Goal: Task Accomplishment & Management: Use online tool/utility

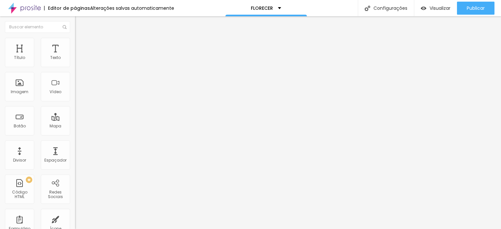
scroll to position [82, 0]
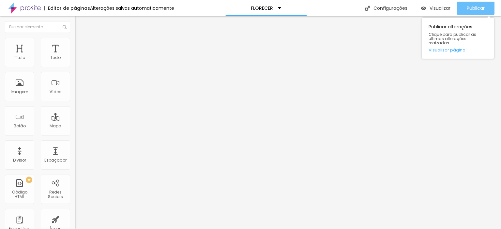
click at [472, 8] on span "Publicar" at bounding box center [476, 8] width 18 height 5
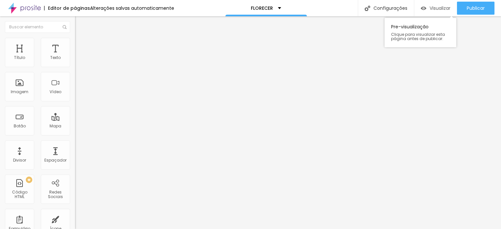
click at [436, 7] on span "Visualizar" at bounding box center [440, 8] width 21 height 5
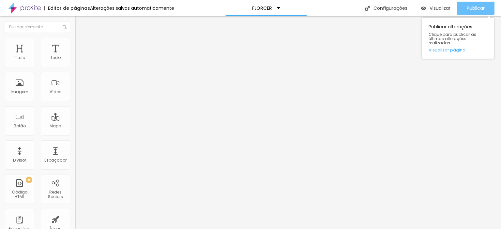
click at [477, 9] on font "Publicar" at bounding box center [476, 8] width 18 height 7
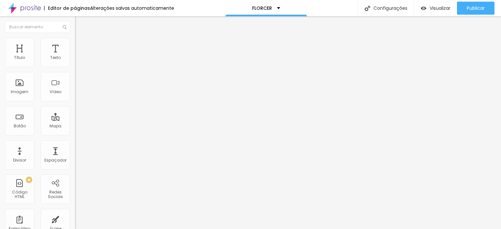
click at [55, 164] on div "Espaçador" at bounding box center [55, 155] width 29 height 29
type input "10"
drag, startPoint x: 13, startPoint y: 63, endPoint x: 1, endPoint y: 62, distance: 12.1
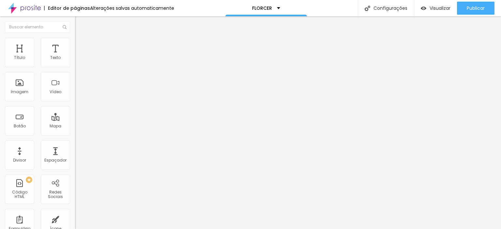
type input "10"
click at [75, 120] on input "range" at bounding box center [96, 122] width 42 height 5
type input "10"
drag, startPoint x: 14, startPoint y: 64, endPoint x: 0, endPoint y: 59, distance: 14.3
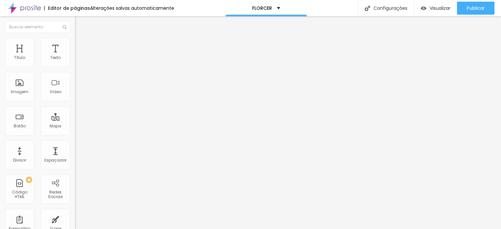
type input "10"
click at [75, 120] on input "range" at bounding box center [96, 122] width 42 height 5
type input "10"
drag, startPoint x: 14, startPoint y: 64, endPoint x: 3, endPoint y: 62, distance: 10.8
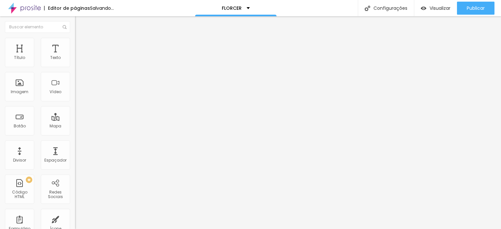
type input "10"
click at [75, 120] on input "range" at bounding box center [96, 122] width 42 height 5
type input "10"
drag, startPoint x: 13, startPoint y: 64, endPoint x: 0, endPoint y: 64, distance: 12.7
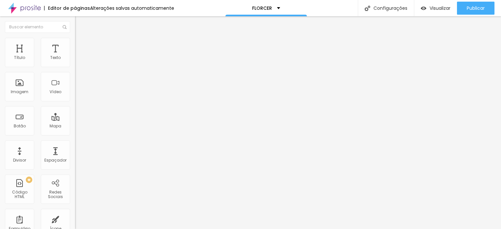
type input "10"
click at [75, 120] on input "range" at bounding box center [96, 122] width 42 height 5
type input "10"
drag, startPoint x: 14, startPoint y: 64, endPoint x: 3, endPoint y: 63, distance: 11.5
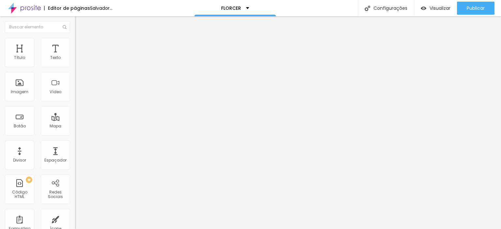
type input "10"
click at [75, 120] on input "range" at bounding box center [96, 122] width 42 height 5
click at [114, 229] on div at bounding box center [250, 233] width 501 height 0
type input "10"
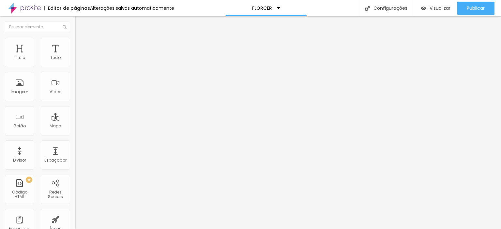
type input "10"
drag, startPoint x: 16, startPoint y: 63, endPoint x: 0, endPoint y: 61, distance: 16.1
type input "10"
click at [75, 120] on input "range" at bounding box center [96, 122] width 42 height 5
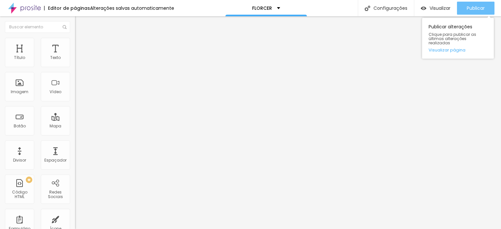
click at [486, 7] on button "Publicar" at bounding box center [476, 8] width 38 height 13
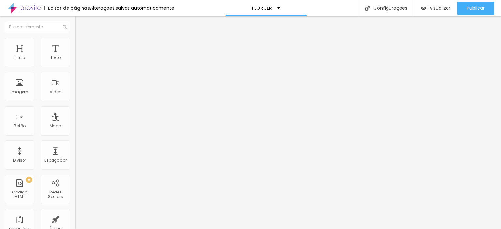
click at [115, 229] on div at bounding box center [250, 233] width 501 height 0
type input "19"
type input "10"
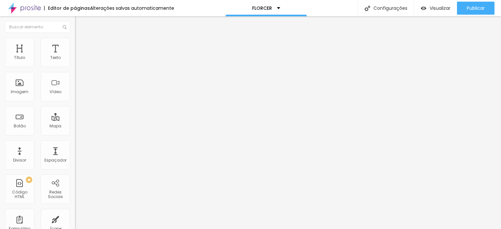
drag, startPoint x: 15, startPoint y: 63, endPoint x: 0, endPoint y: 61, distance: 15.4
type input "10"
click at [75, 120] on input "range" at bounding box center [96, 122] width 42 height 5
click at [80, 22] on img "button" at bounding box center [82, 23] width 5 height 5
type input "15"
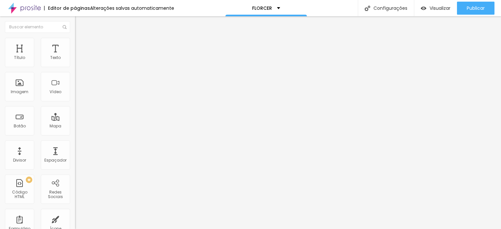
type input "15"
type input "10"
drag, startPoint x: 15, startPoint y: 63, endPoint x: 0, endPoint y: 63, distance: 15.0
type input "10"
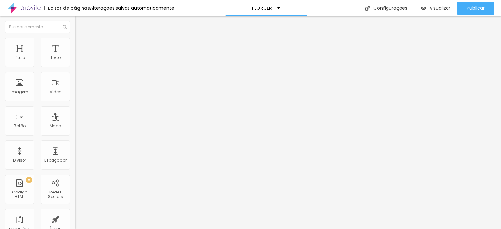
click at [75, 120] on input "range" at bounding box center [96, 122] width 42 height 5
type input "15"
type input "10"
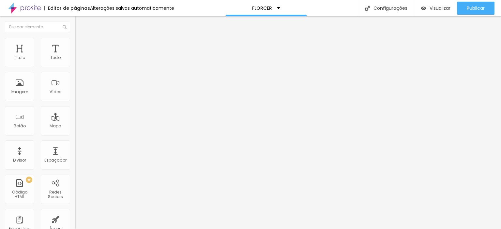
drag, startPoint x: 15, startPoint y: 64, endPoint x: 0, endPoint y: 63, distance: 15.0
type input "10"
click at [75, 120] on input "range" at bounding box center [96, 122] width 42 height 5
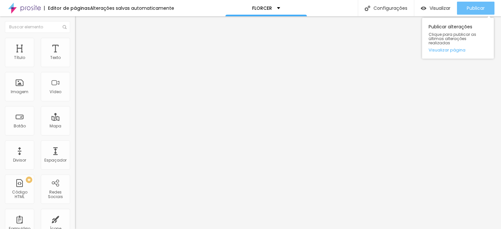
click at [473, 9] on font "Publicar" at bounding box center [476, 8] width 18 height 7
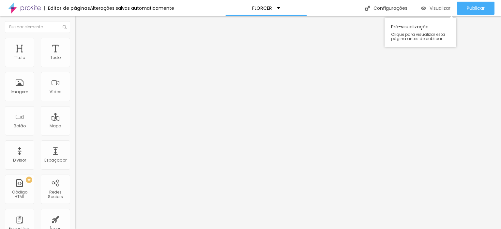
click at [435, 9] on font "Visualizar" at bounding box center [440, 8] width 21 height 7
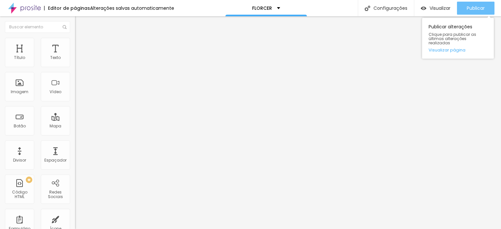
click at [476, 9] on font "Publicar" at bounding box center [476, 8] width 18 height 7
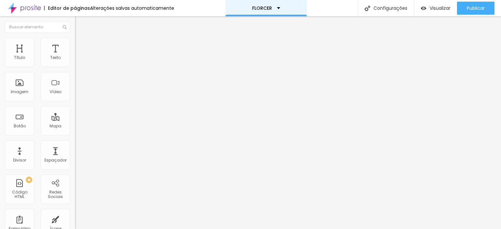
click at [278, 8] on div "FLORCER" at bounding box center [266, 8] width 82 height 16
